Goal: Information Seeking & Learning: Check status

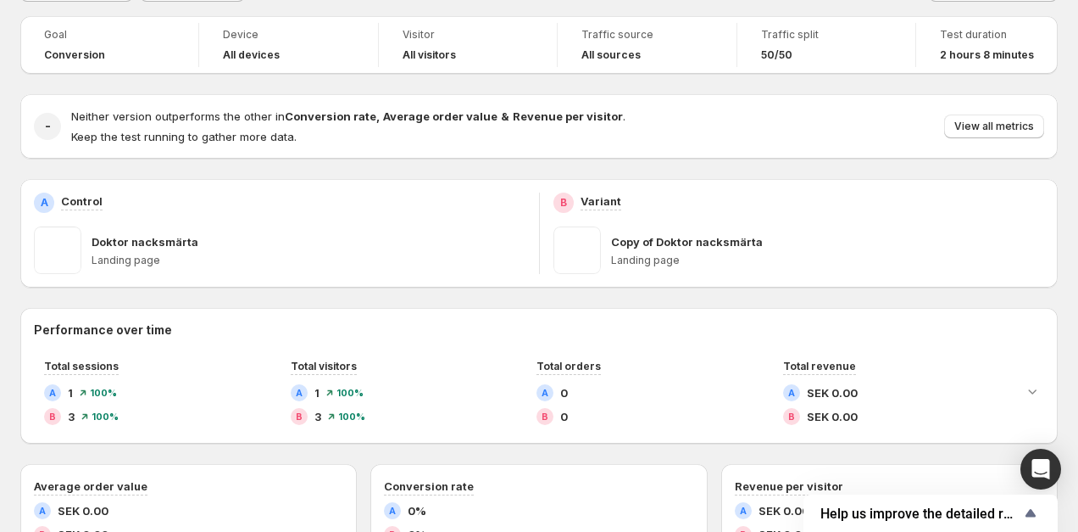
scroll to position [80, 0]
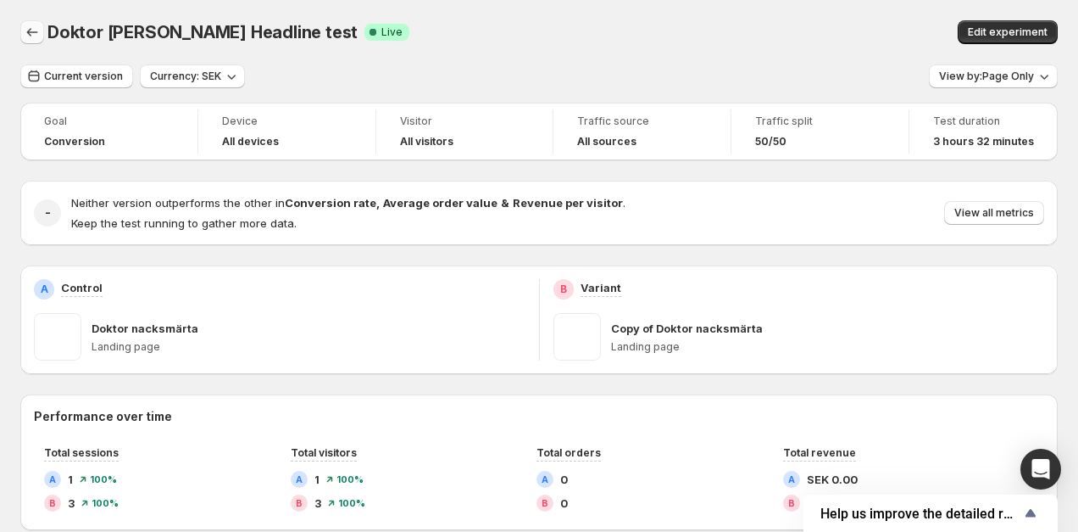
click at [27, 22] on button "Back" at bounding box center [32, 32] width 24 height 24
